Goal: Task Accomplishment & Management: Use online tool/utility

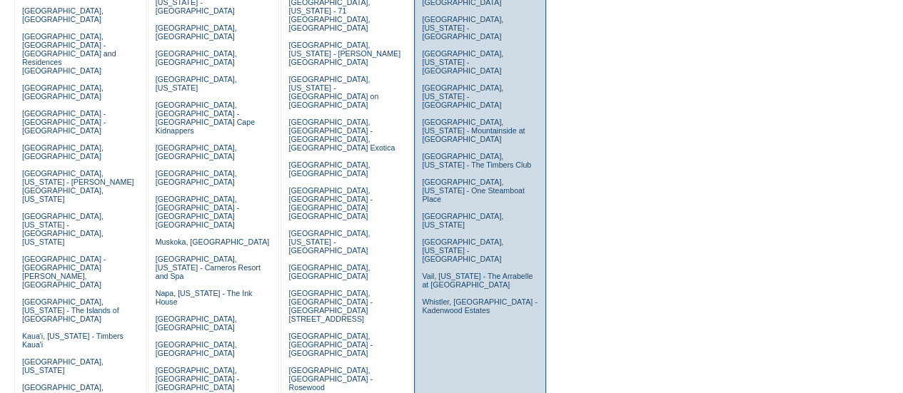
scroll to position [240, 0]
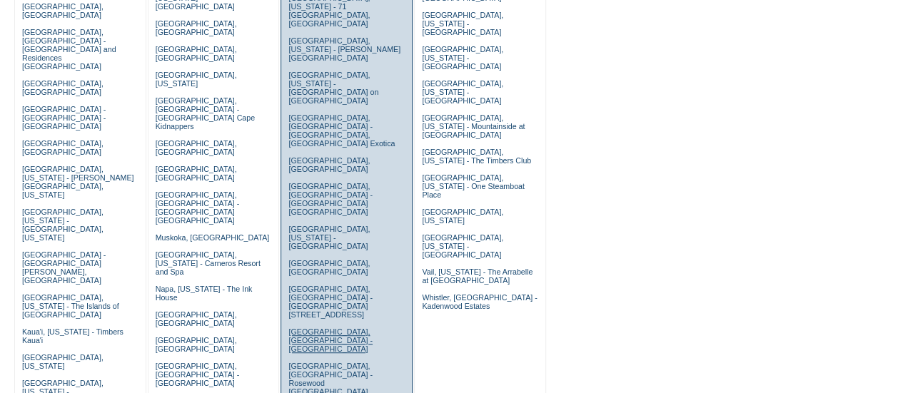
click at [322, 328] on link "Madrid, Spain - Rosewood Villa Magna" at bounding box center [330, 341] width 84 height 26
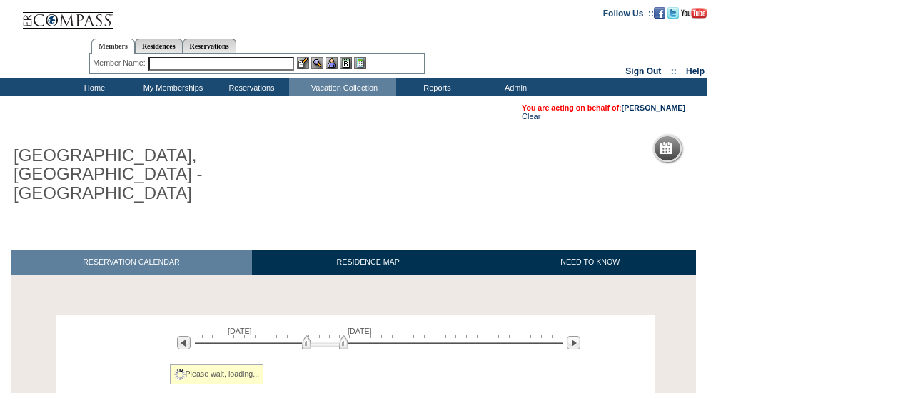
scroll to position [110, 0]
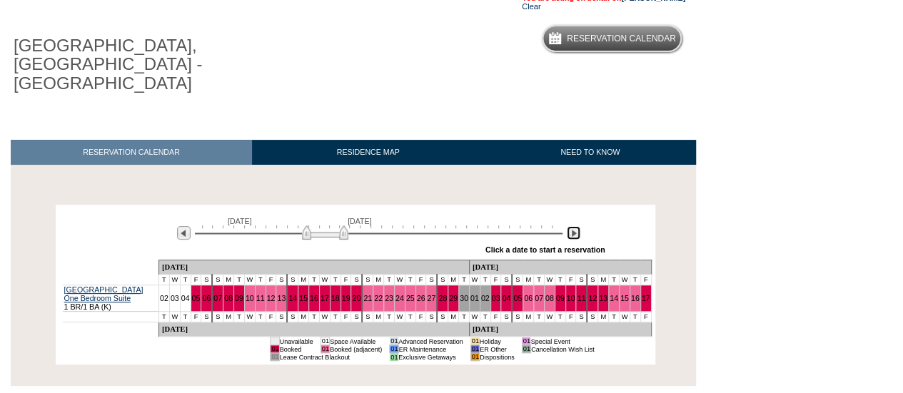
click at [570, 226] on img at bounding box center [574, 233] width 14 height 14
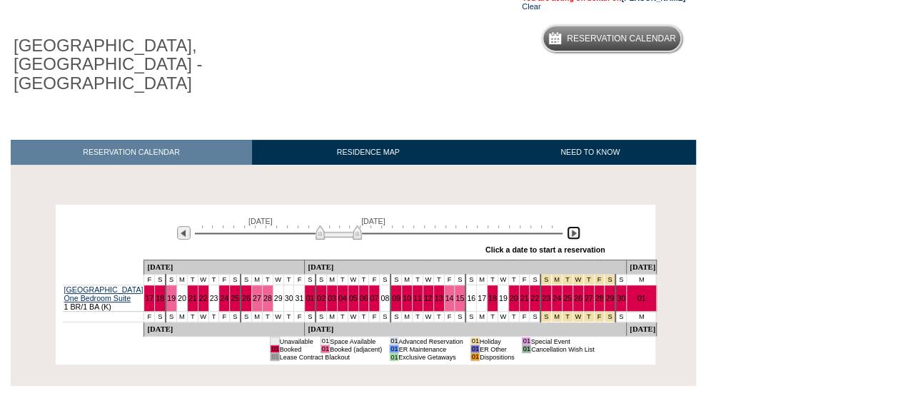
scroll to position [16, 0]
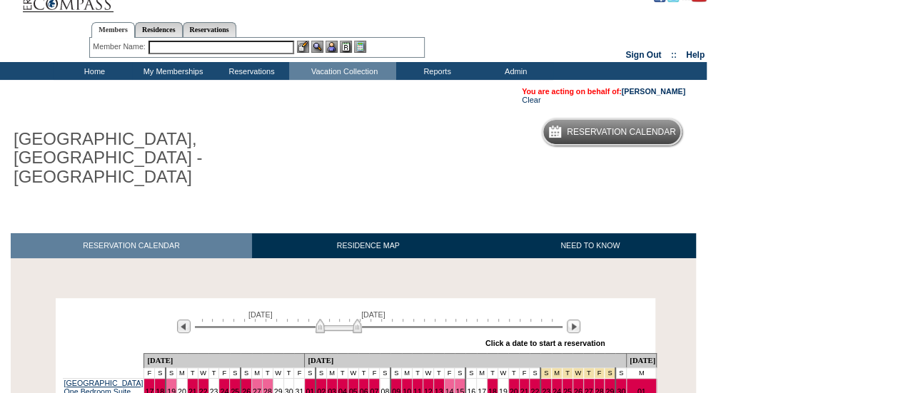
click at [98, 67] on td "Home" at bounding box center [93, 71] width 79 height 18
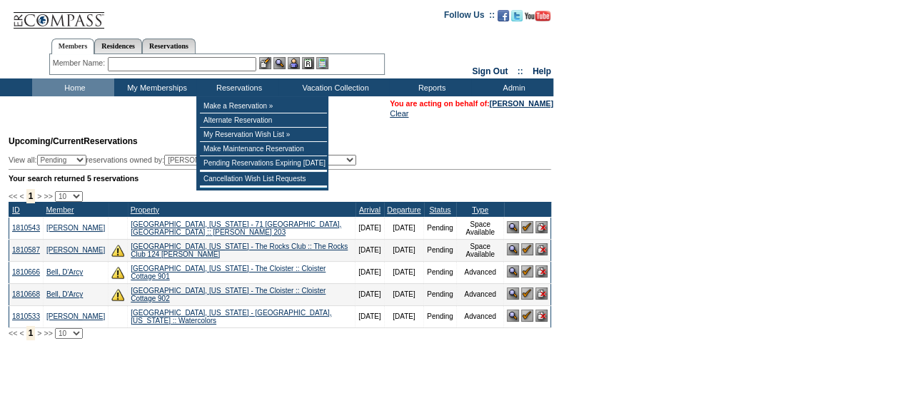
click at [196, 65] on input "text" at bounding box center [182, 64] width 148 height 14
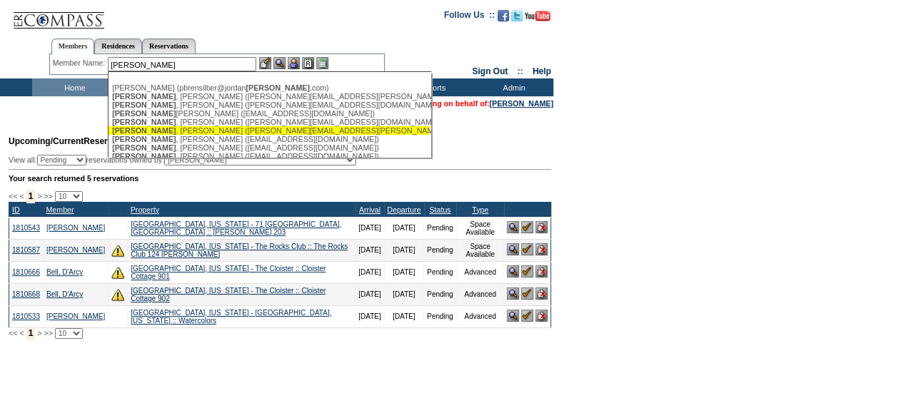
click at [186, 133] on div "[PERSON_NAME] ([PERSON_NAME][EMAIL_ADDRESS][PERSON_NAME][DOMAIN_NAME])" at bounding box center [269, 130] width 314 height 9
type input "[PERSON_NAME] ([PERSON_NAME][EMAIL_ADDRESS][PERSON_NAME][DOMAIN_NAME])"
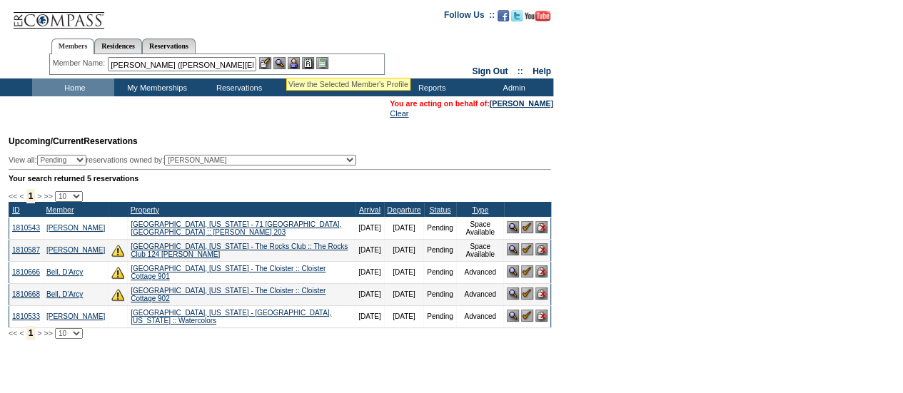
click at [295, 64] on img at bounding box center [294, 63] width 12 height 12
click at [286, 62] on img at bounding box center [279, 63] width 12 height 12
